Goal: Complete application form

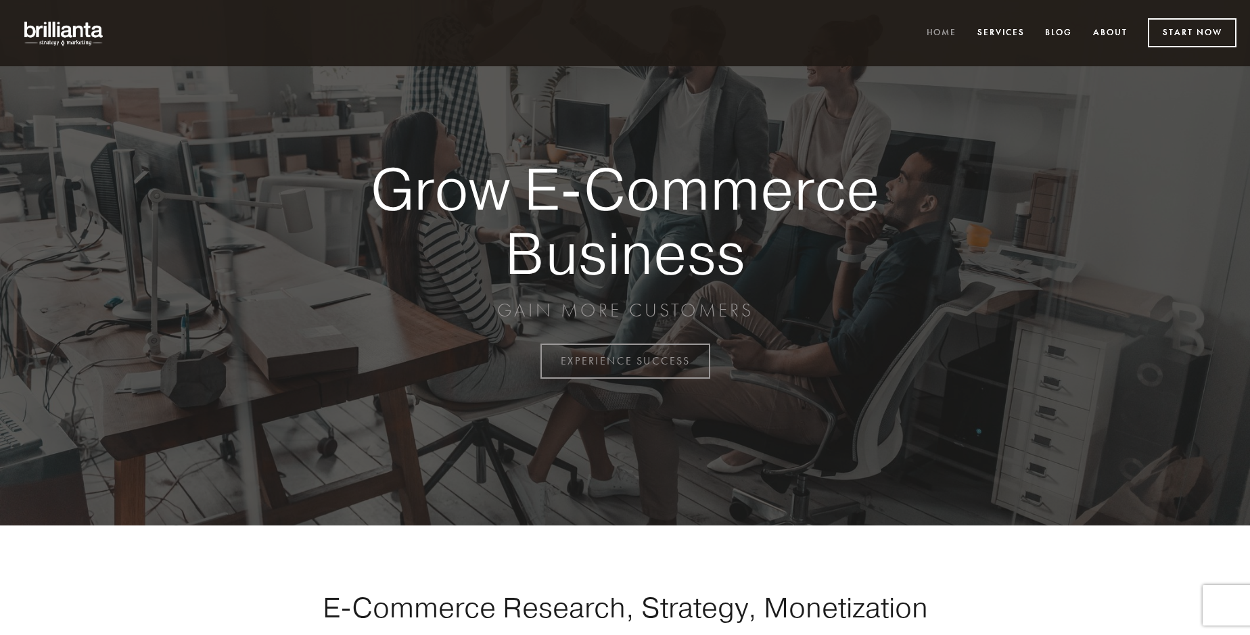
scroll to position [3545, 0]
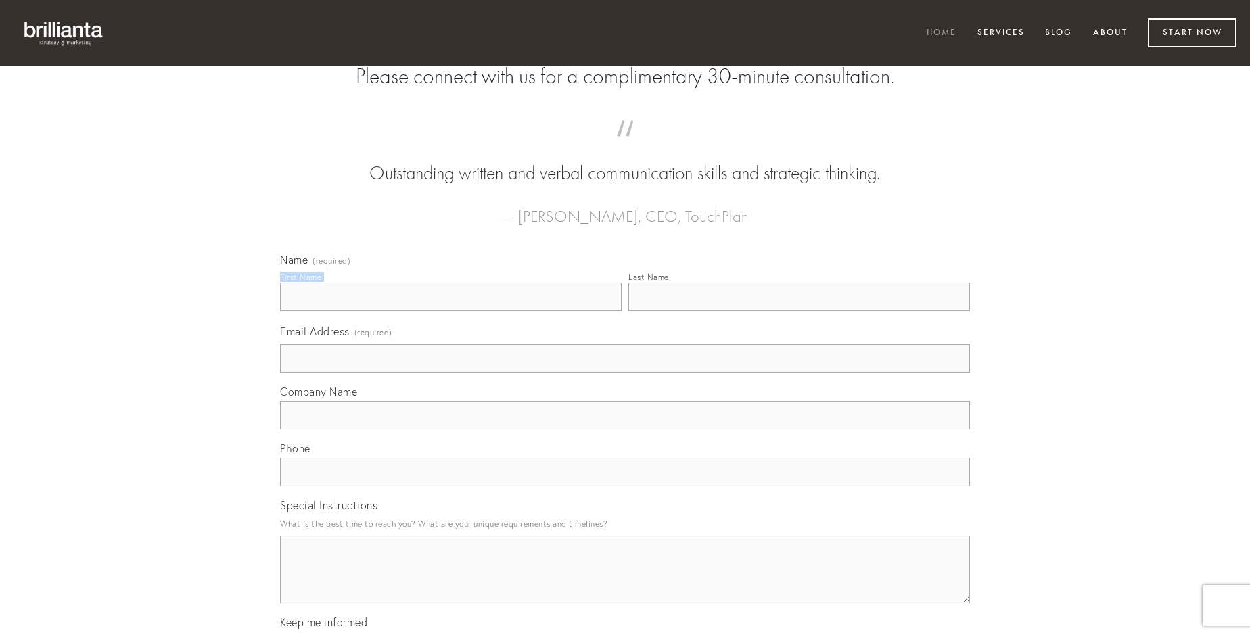
type input "[PERSON_NAME]"
click at [799, 311] on input "Last Name" at bounding box center [799, 297] width 342 height 28
type input "[PERSON_NAME]"
click at [625, 373] on input "Email Address (required)" at bounding box center [625, 358] width 690 height 28
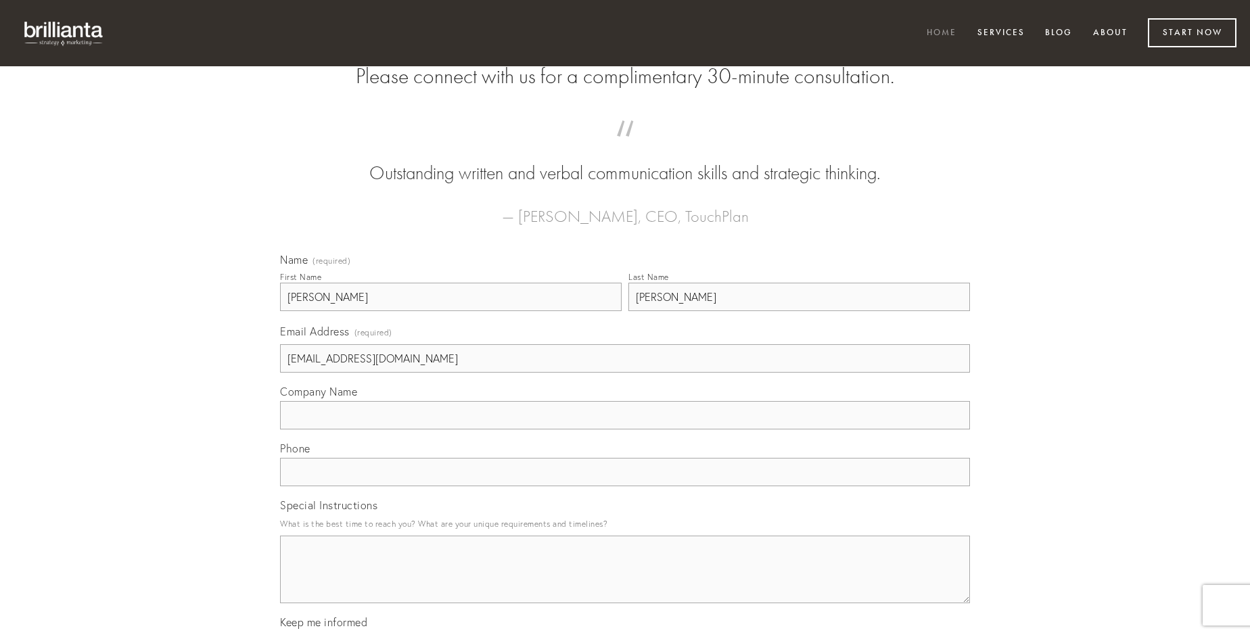
type input "[EMAIL_ADDRESS][DOMAIN_NAME]"
click at [625, 429] on input "Company Name" at bounding box center [625, 415] width 690 height 28
type input "iusto"
click at [625, 486] on input "text" at bounding box center [625, 472] width 690 height 28
click at [625, 582] on textarea "Special Instructions" at bounding box center [625, 570] width 690 height 68
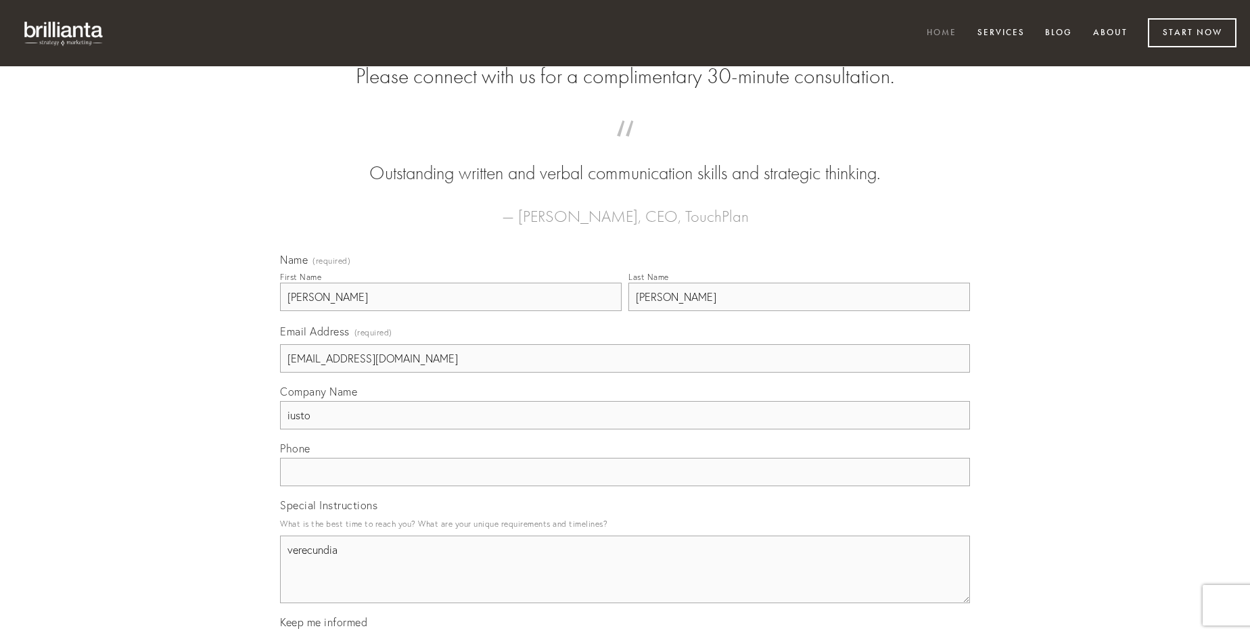
type textarea "verecundia"
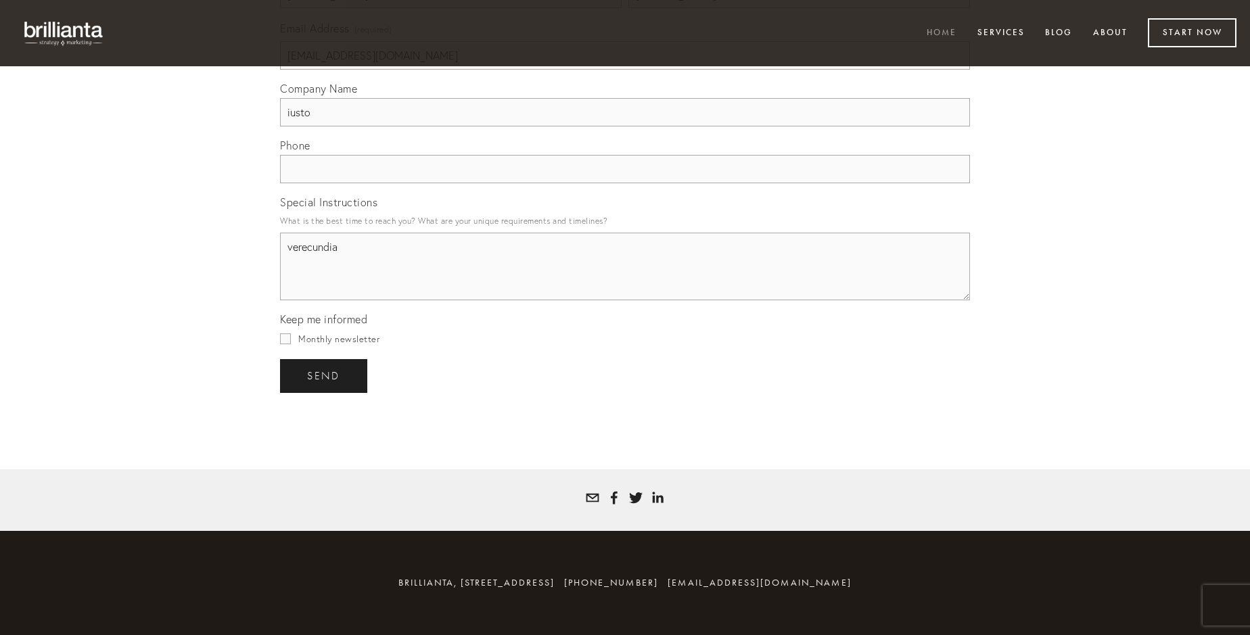
click at [325, 375] on span "send" at bounding box center [323, 376] width 33 height 12
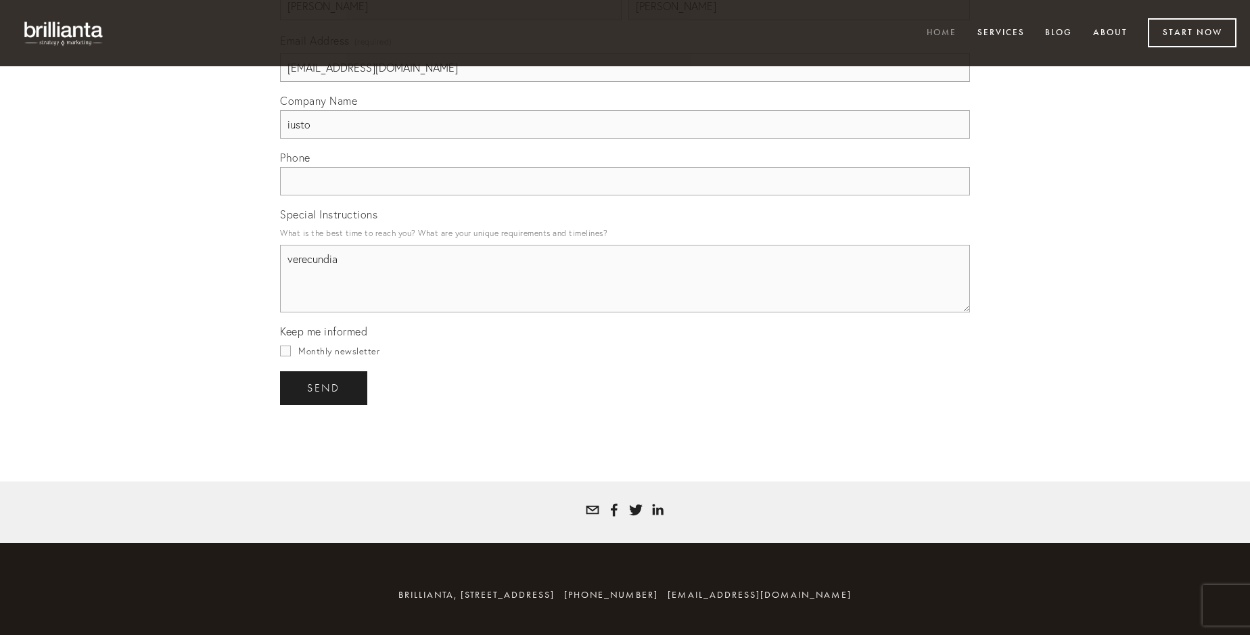
scroll to position [3505, 0]
